Goal: Task Accomplishment & Management: Manage account settings

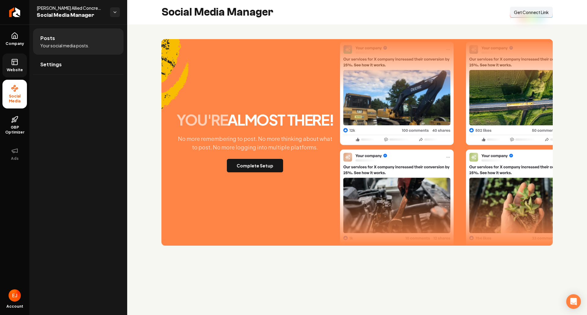
click at [18, 59] on icon at bounding box center [14, 61] width 7 height 7
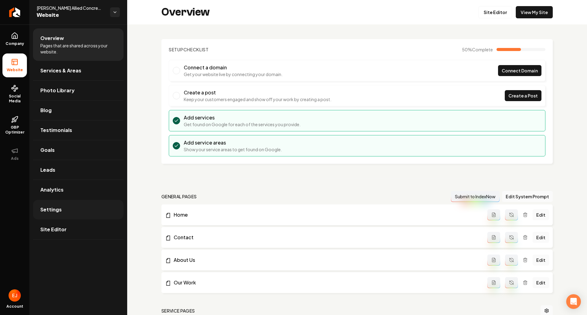
click at [68, 213] on link "Settings" at bounding box center [78, 210] width 90 height 20
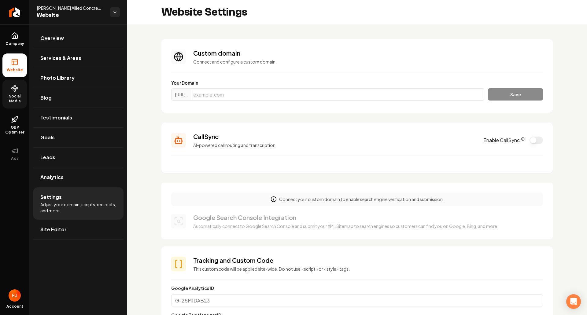
click at [20, 94] on link "Social Media" at bounding box center [14, 94] width 24 height 29
